Goal: Contribute content

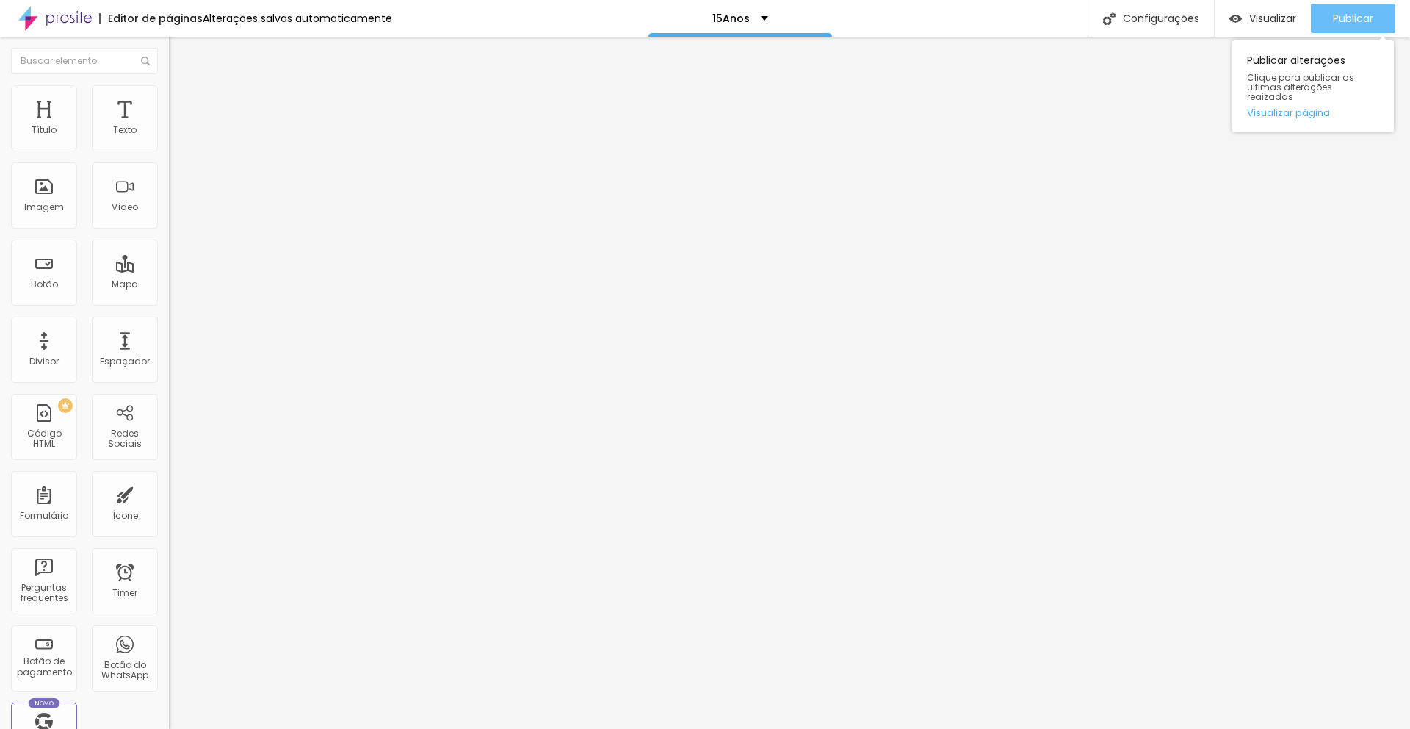
click at [1354, 12] on span "Publicar" at bounding box center [1353, 18] width 40 height 12
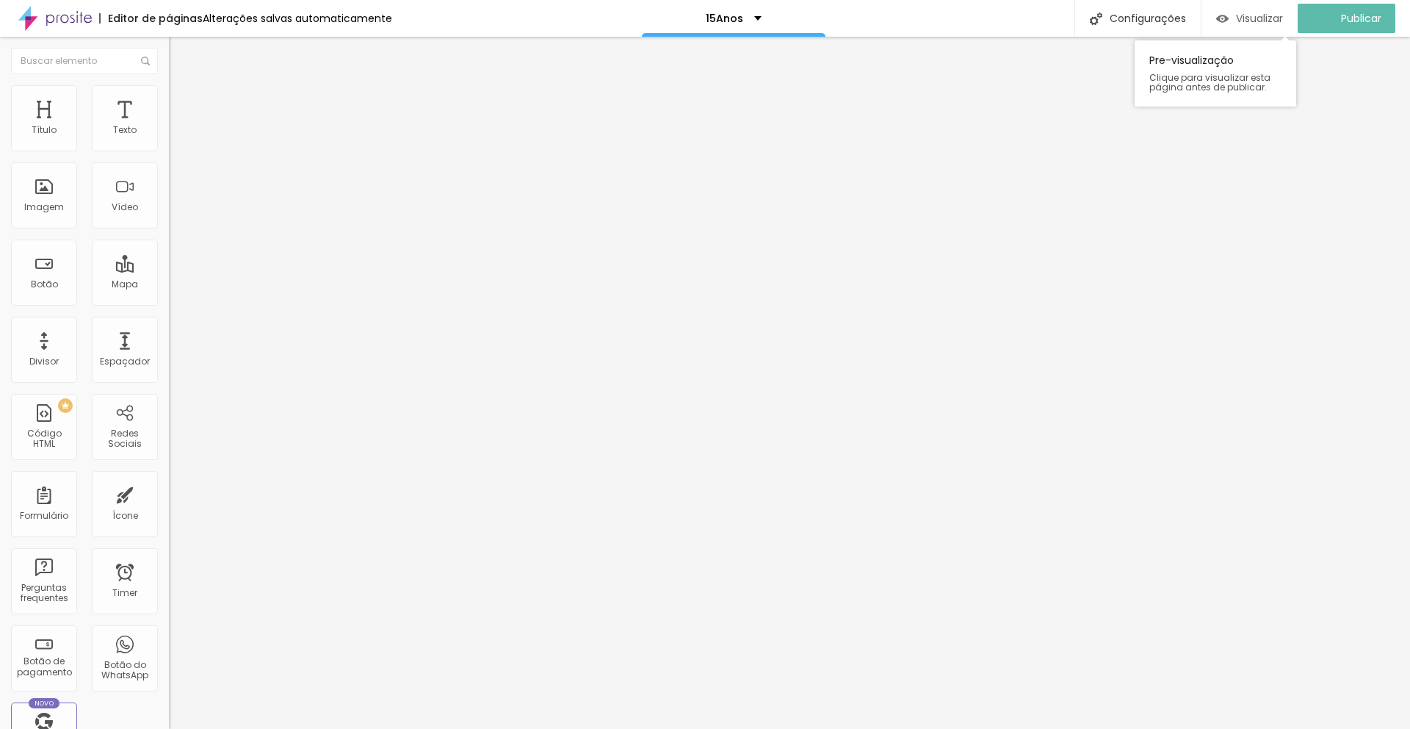
click at [1257, 23] on span "Visualizar" at bounding box center [1259, 18] width 47 height 12
click at [169, 100] on img at bounding box center [175, 106] width 13 height 13
click at [182, 99] on span "Estilo" at bounding box center [193, 95] width 23 height 12
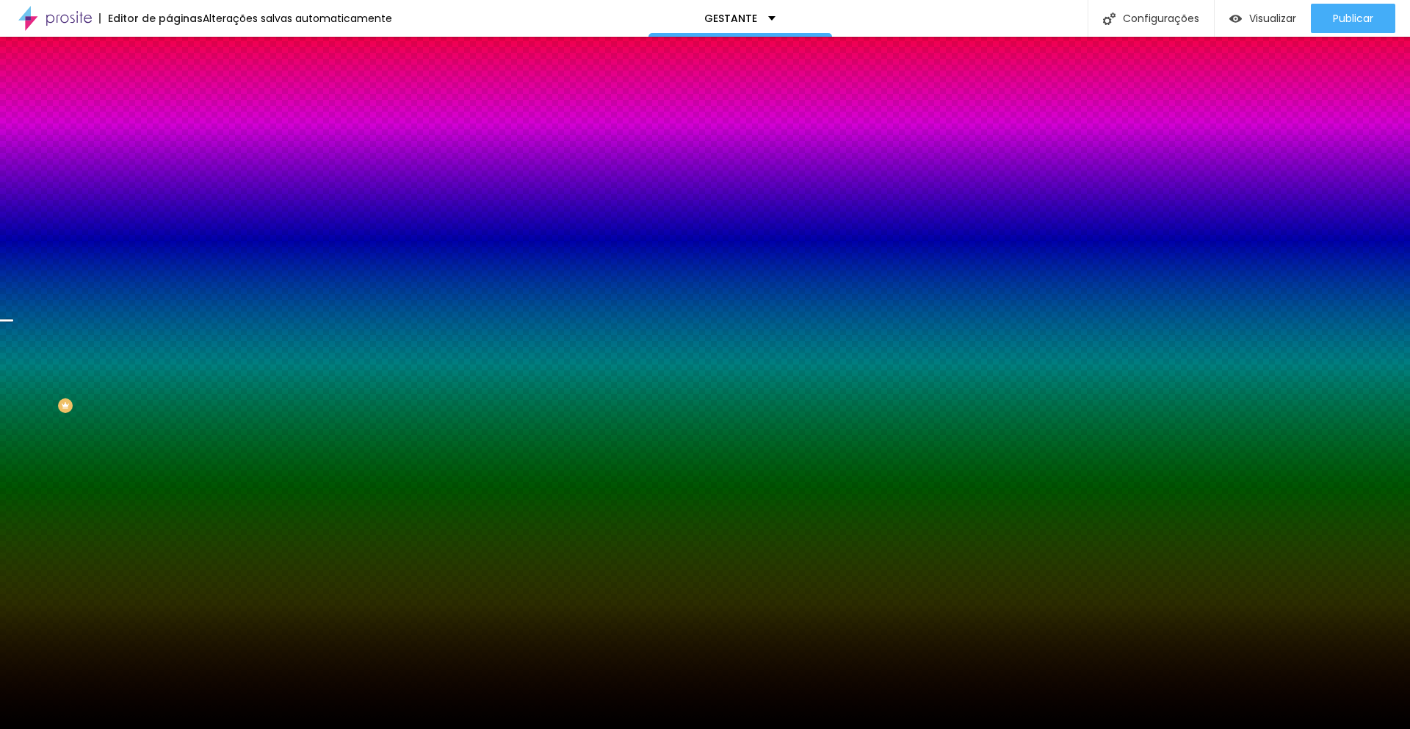
click at [169, 84] on img at bounding box center [175, 77] width 13 height 13
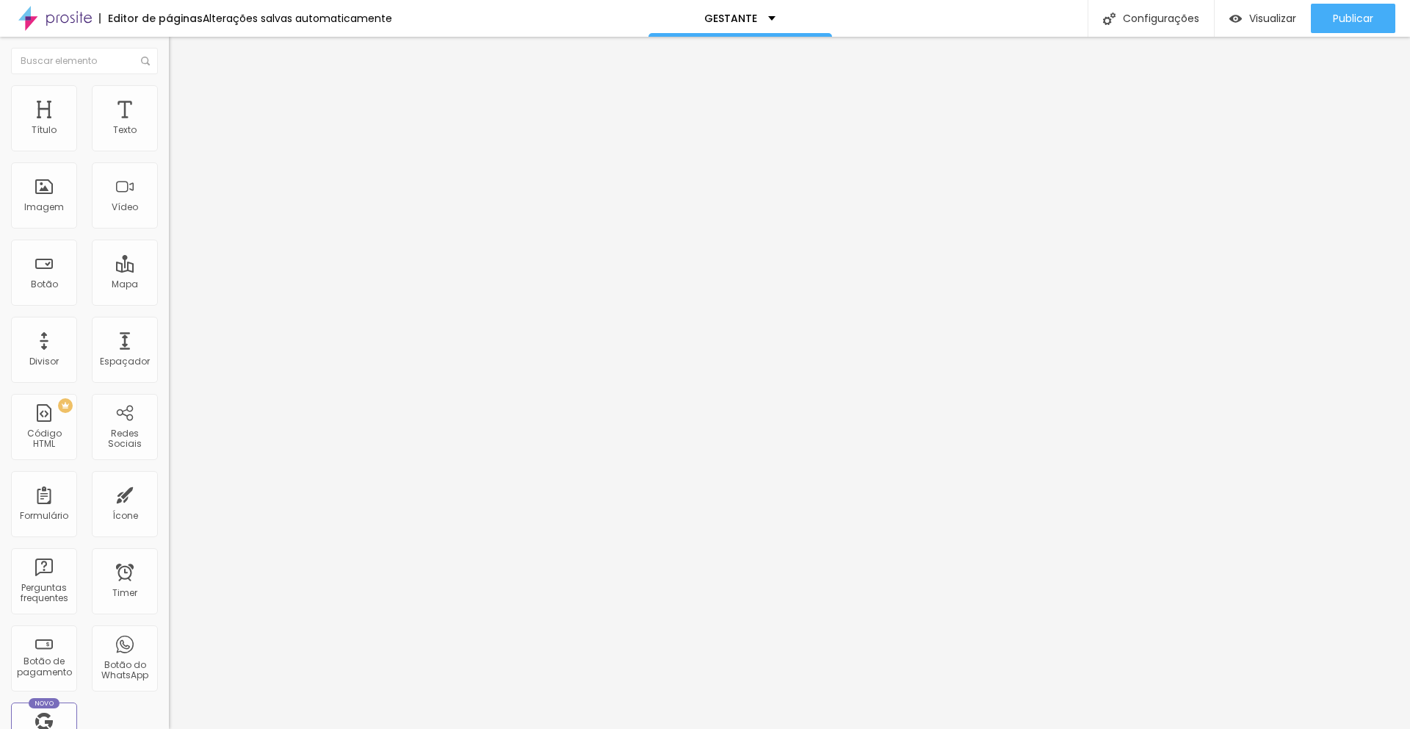
click at [169, 86] on img at bounding box center [175, 91] width 13 height 13
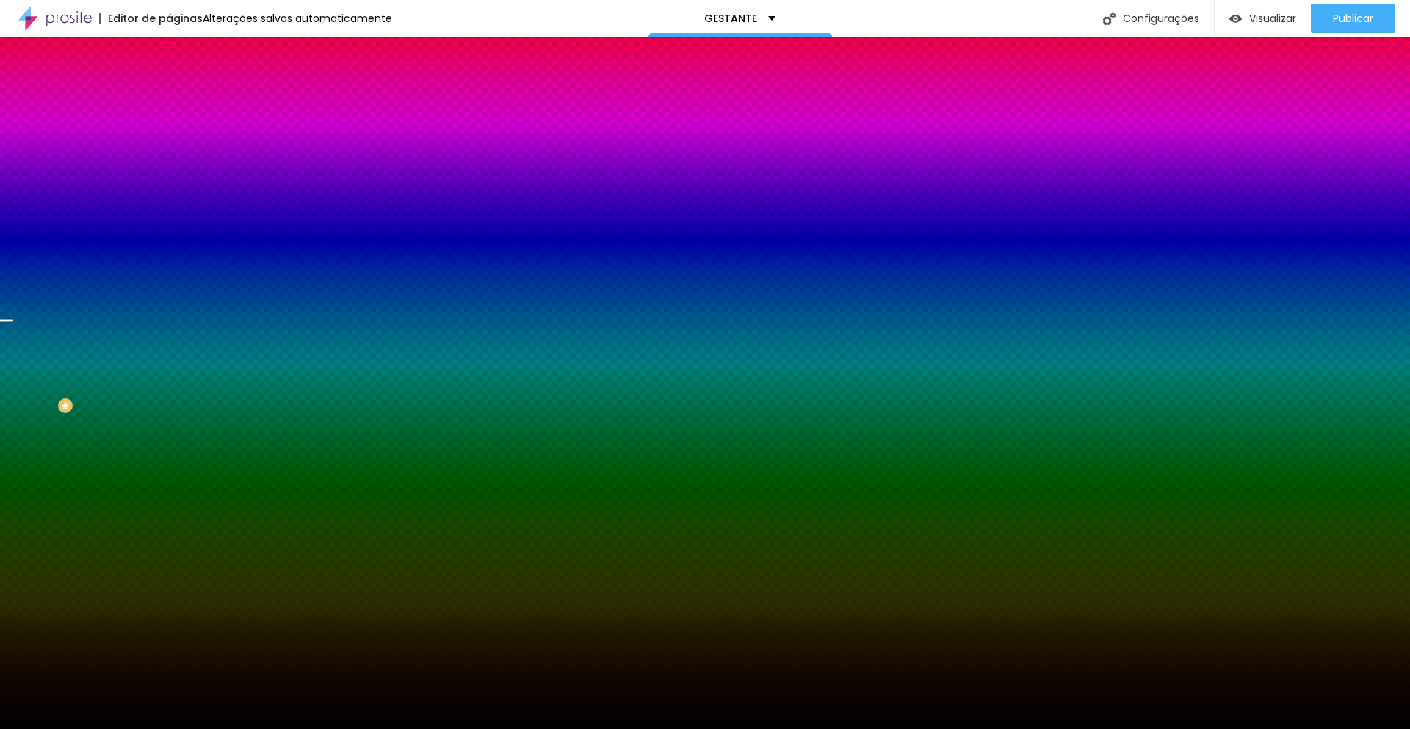
click at [169, 135] on span "Trocar imagem" at bounding box center [209, 129] width 80 height 12
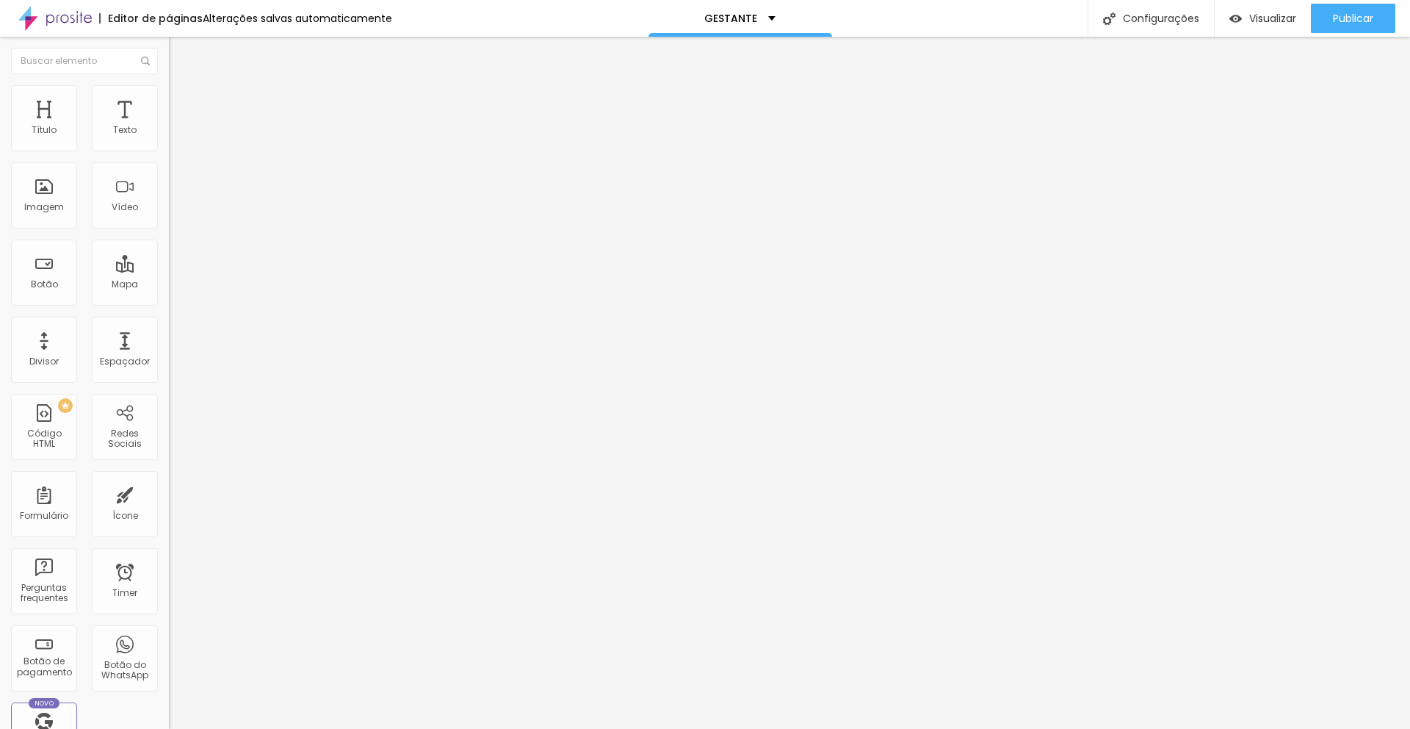
click at [169, 126] on span "Trocar imagem" at bounding box center [209, 120] width 80 height 12
click at [1160, 17] on div "Configurações" at bounding box center [1151, 18] width 126 height 37
